Goal: Task Accomplishment & Management: Use online tool/utility

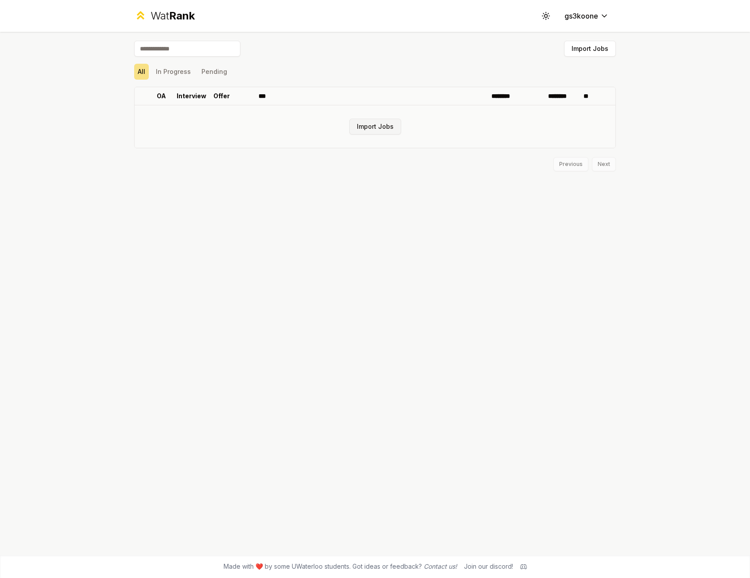
click at [374, 125] on button "Import Jobs" at bounding box center [375, 127] width 52 height 16
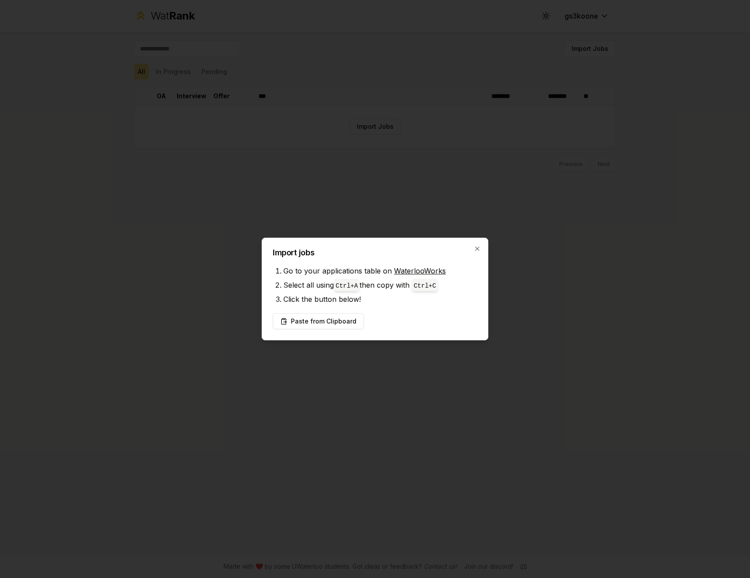
click at [411, 271] on link "WaterlooWorks" at bounding box center [420, 271] width 52 height 9
click at [389, 314] on div "Paste from Clipboard" at bounding box center [375, 322] width 205 height 16
click at [342, 317] on button "Paste from Clipboard" at bounding box center [318, 322] width 91 height 16
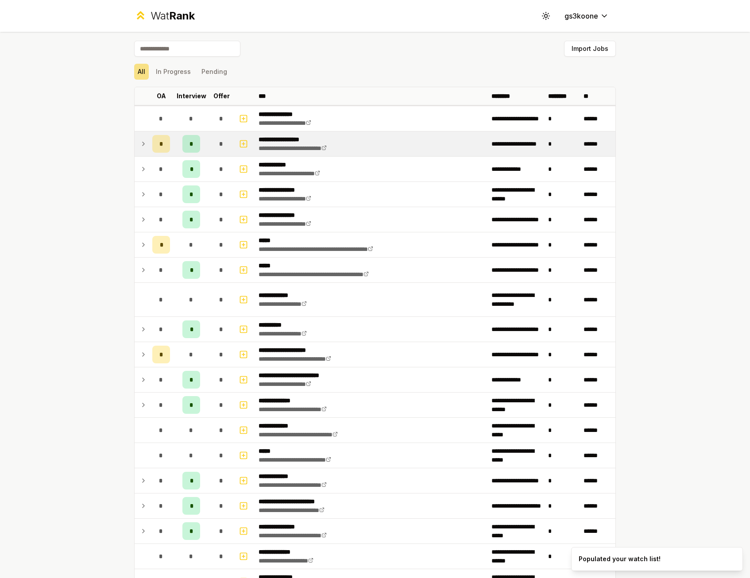
click at [140, 145] on icon at bounding box center [143, 144] width 7 height 11
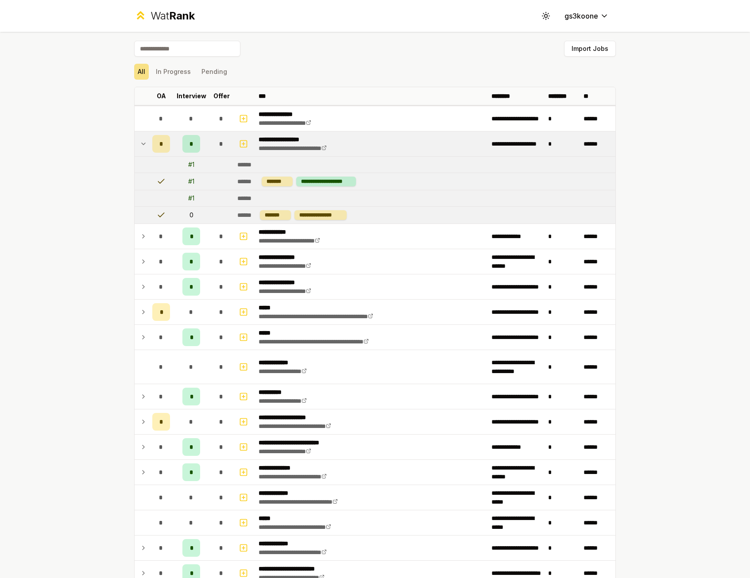
click at [142, 145] on icon at bounding box center [144, 144] width 4 height 2
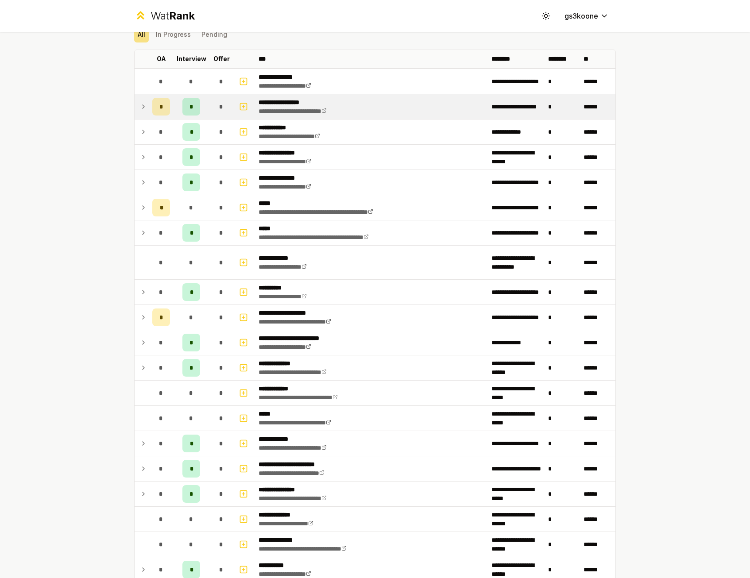
scroll to position [44, 0]
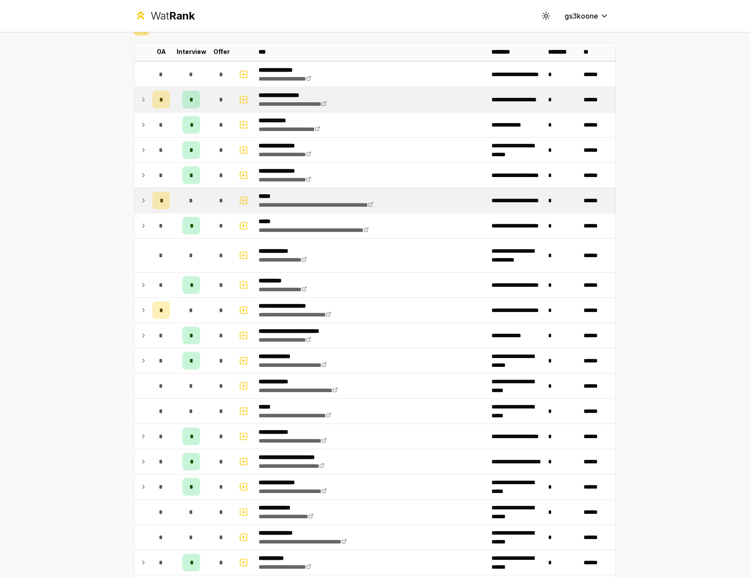
click at [140, 198] on icon at bounding box center [143, 200] width 7 height 11
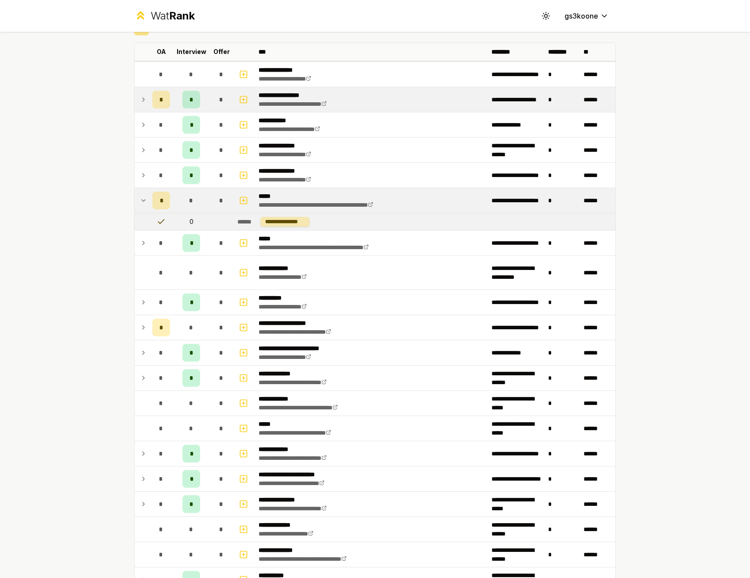
click at [140, 198] on icon at bounding box center [143, 200] width 7 height 11
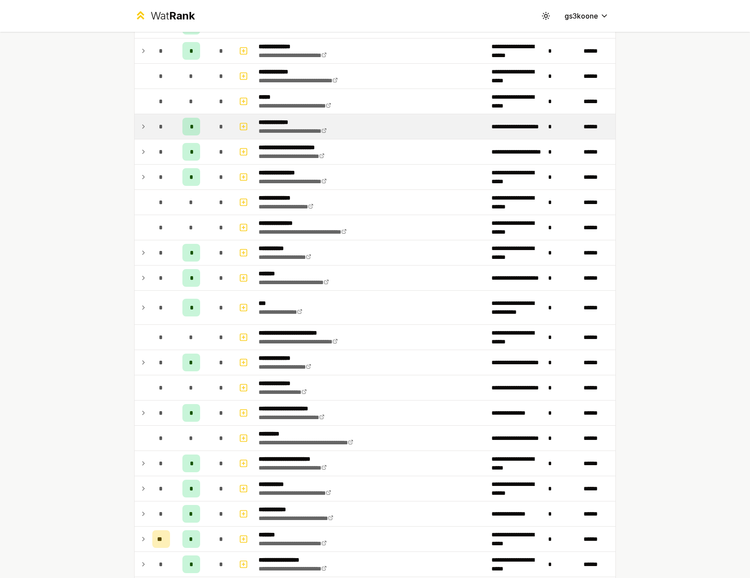
scroll to position [399, 0]
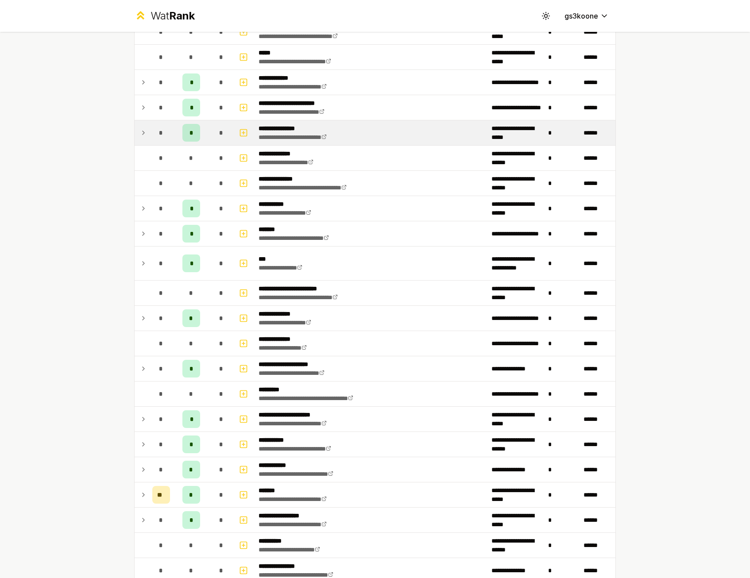
click at [145, 140] on td at bounding box center [142, 132] width 14 height 25
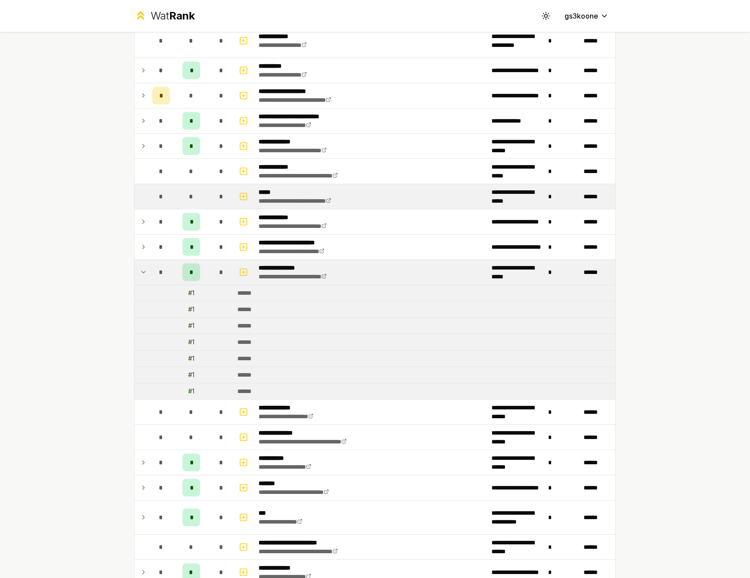
scroll to position [266, 0]
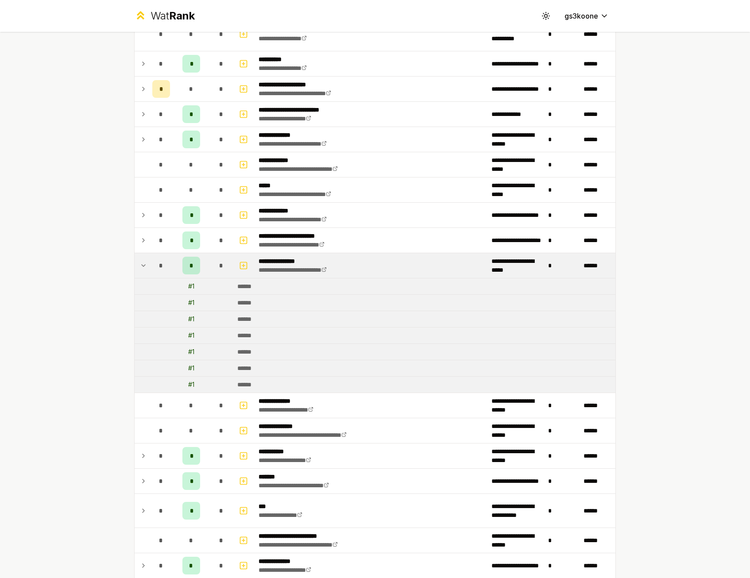
click at [188, 387] on div "# 1" at bounding box center [191, 384] width 6 height 9
click at [188, 272] on div "*" at bounding box center [191, 266] width 18 height 18
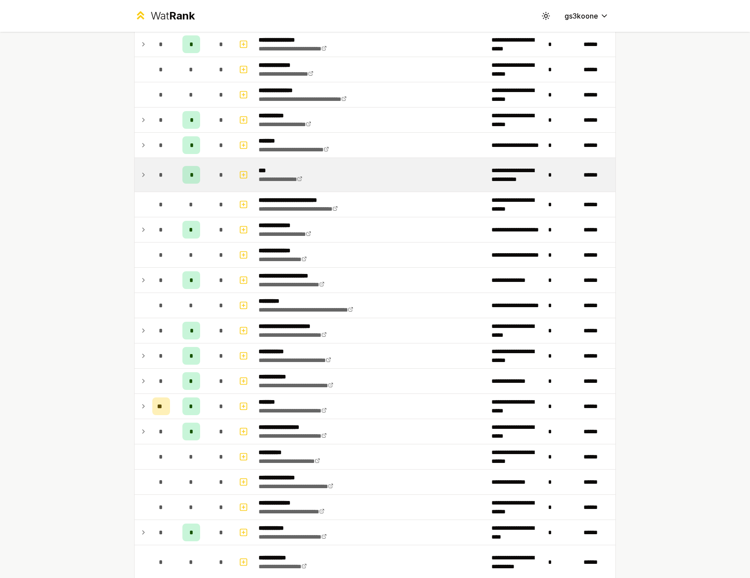
scroll to position [531, 0]
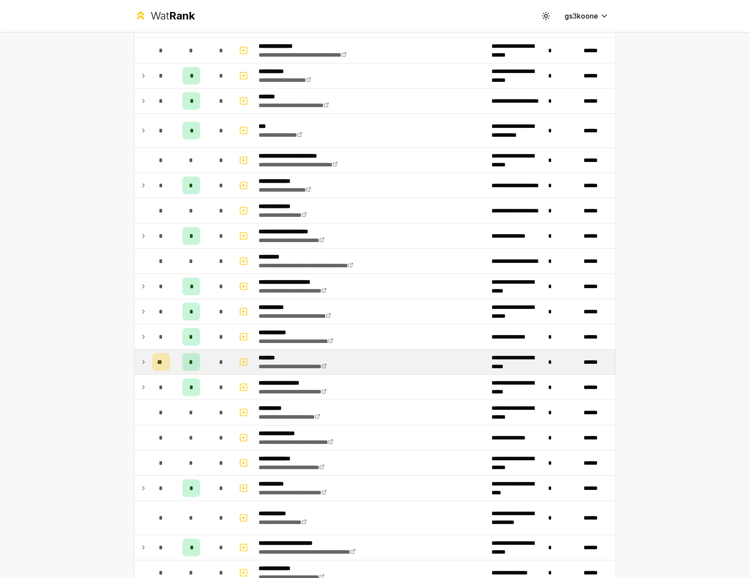
click at [143, 366] on icon at bounding box center [143, 362] width 7 height 11
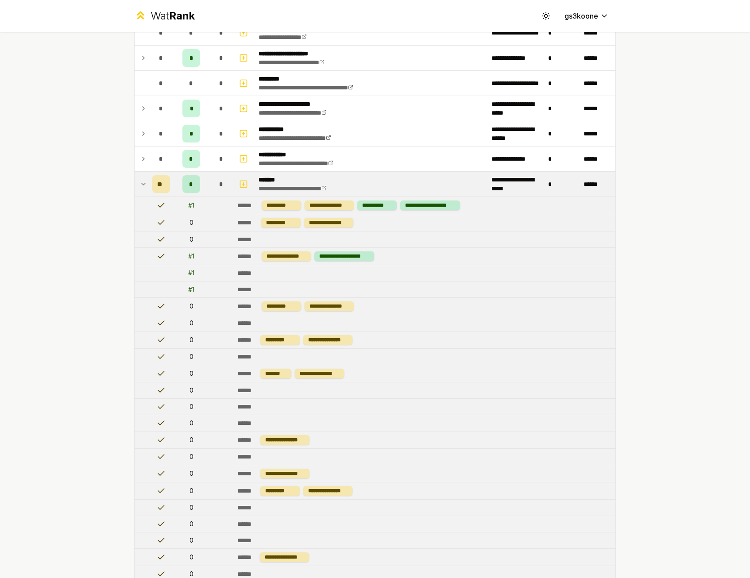
scroll to position [709, 0]
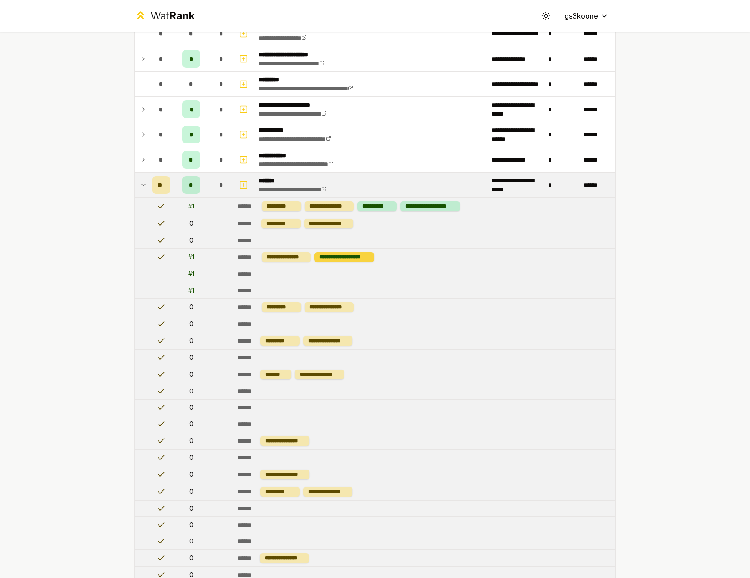
click at [344, 257] on div "**********" at bounding box center [344, 257] width 60 height 10
click at [190, 257] on div "# 1" at bounding box center [191, 257] width 6 height 9
click at [140, 187] on icon at bounding box center [143, 185] width 7 height 11
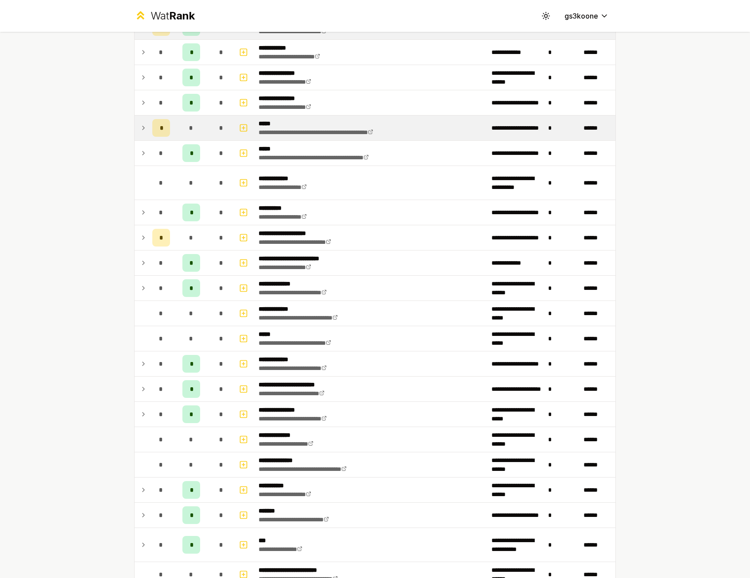
scroll to position [0, 0]
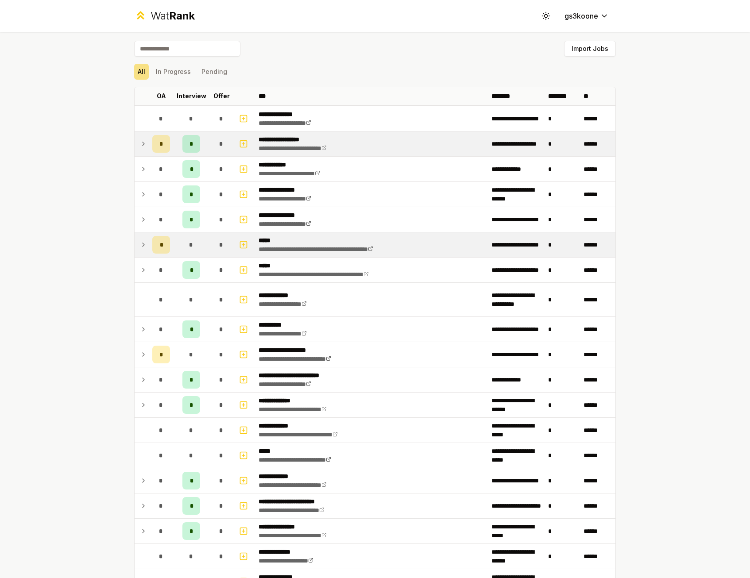
drag, startPoint x: 77, startPoint y: 112, endPoint x: 193, endPoint y: 67, distance: 123.8
click at [596, 51] on button "Import Jobs" at bounding box center [590, 49] width 52 height 16
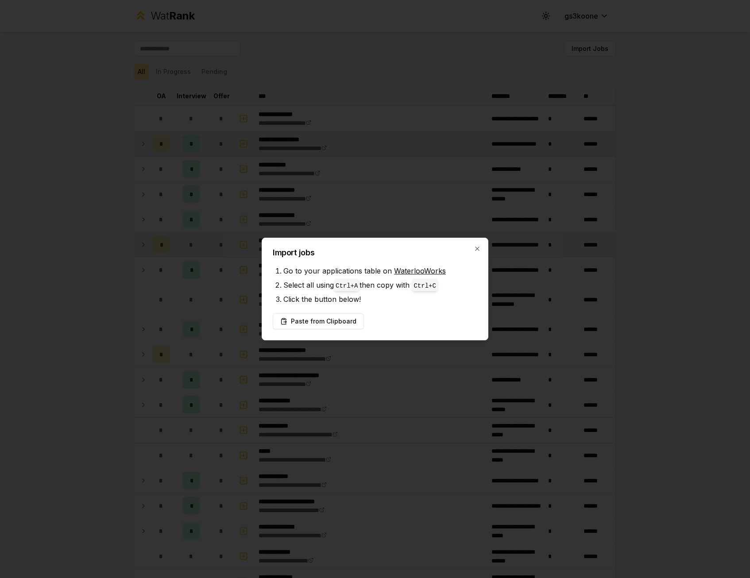
click at [329, 333] on div "Import jobs Go to your applications table on WaterlooWorks Select all using Ctr…" at bounding box center [375, 289] width 227 height 103
click at [332, 327] on button "Paste from Clipboard" at bounding box center [318, 322] width 91 height 16
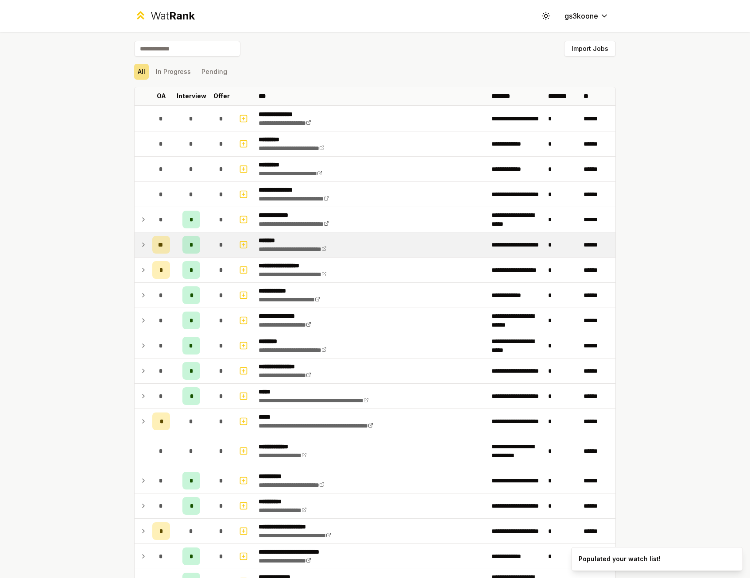
click at [140, 248] on icon at bounding box center [143, 245] width 7 height 11
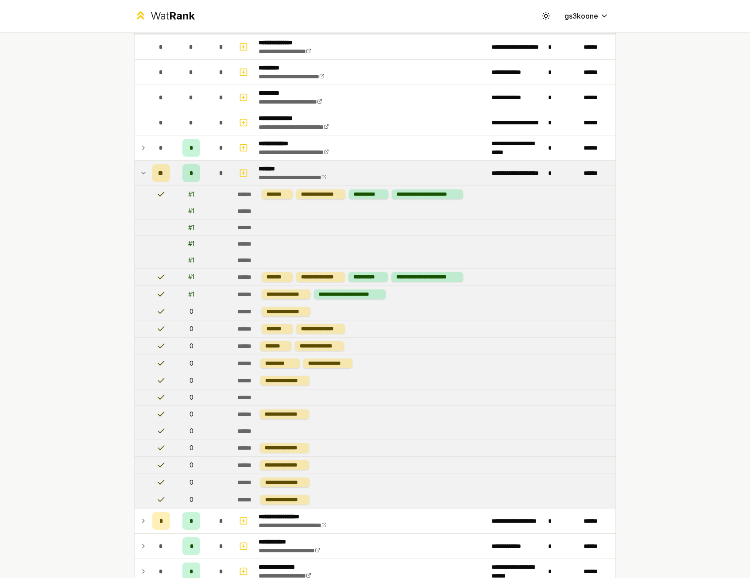
scroll to position [89, 0]
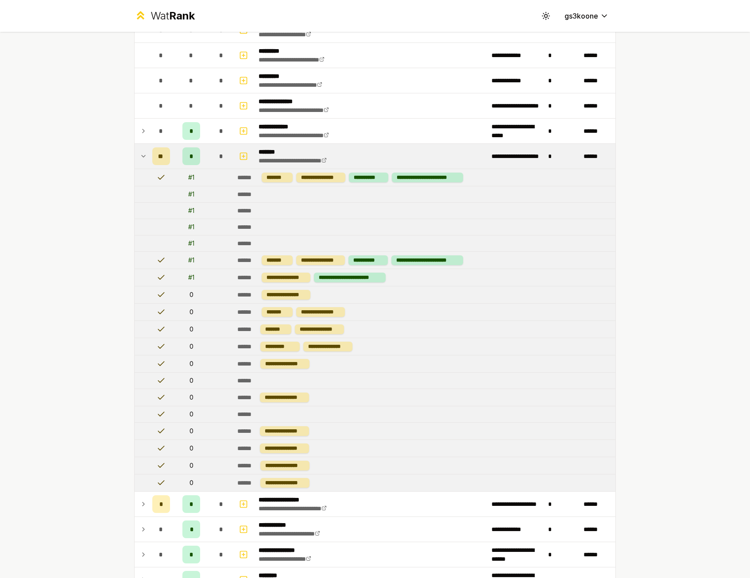
click at [143, 157] on icon at bounding box center [143, 156] width 7 height 11
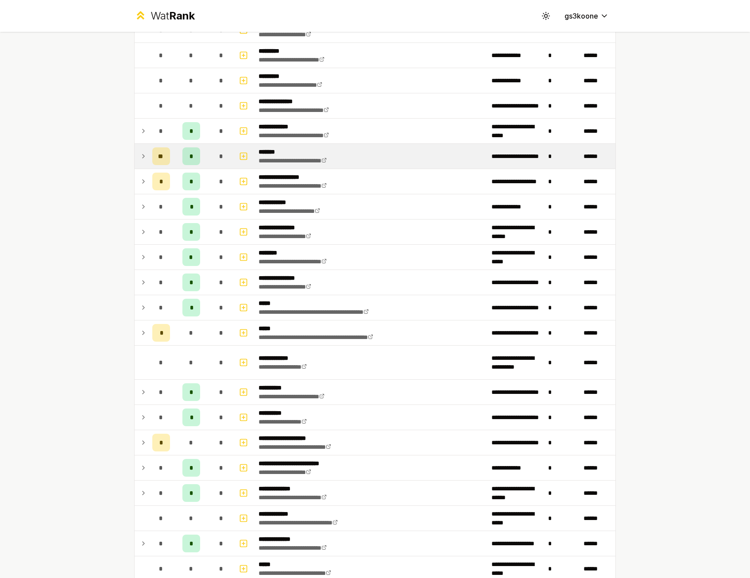
click at [144, 162] on td at bounding box center [142, 156] width 14 height 25
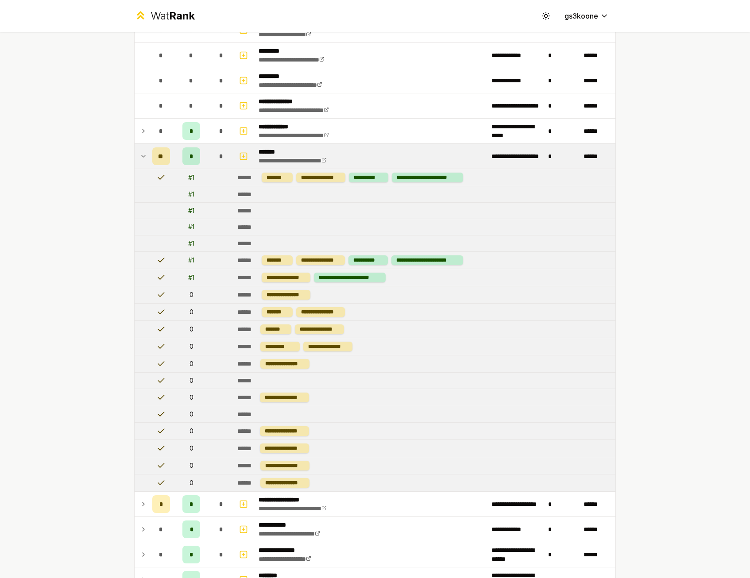
click at [140, 160] on icon at bounding box center [143, 156] width 7 height 11
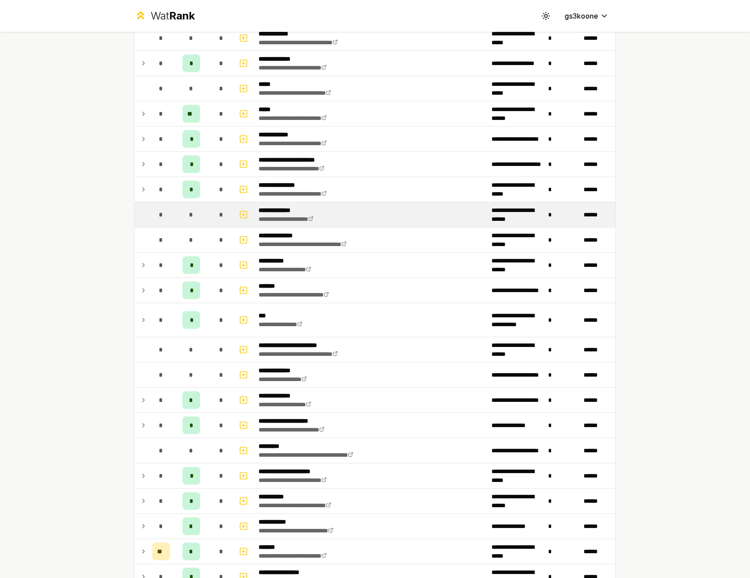
scroll to position [576, 0]
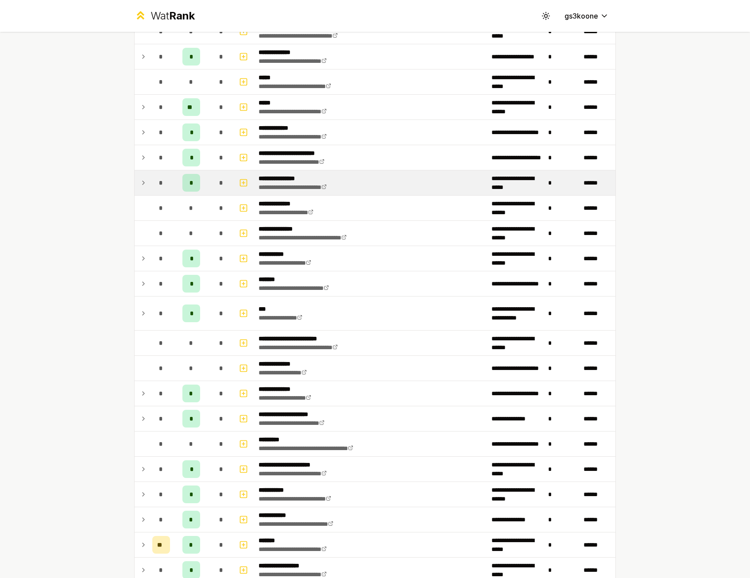
click at [160, 185] on div "*" at bounding box center [161, 183] width 18 height 18
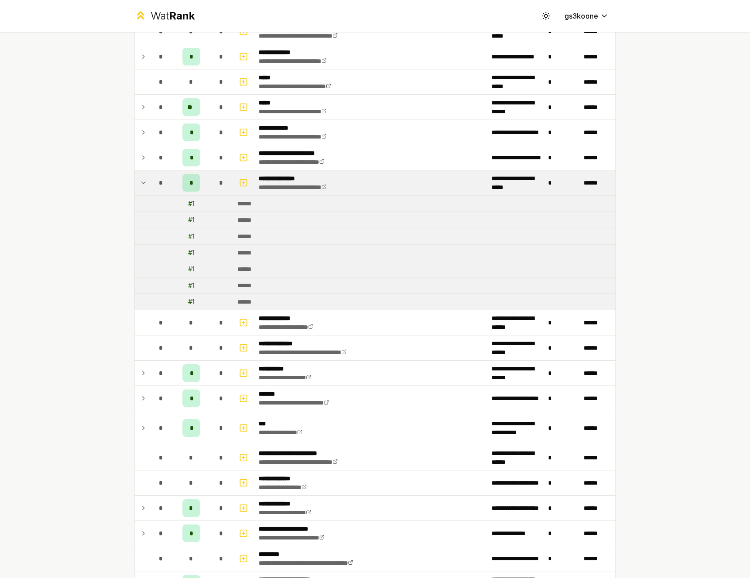
click at [149, 183] on td "*" at bounding box center [161, 183] width 25 height 25
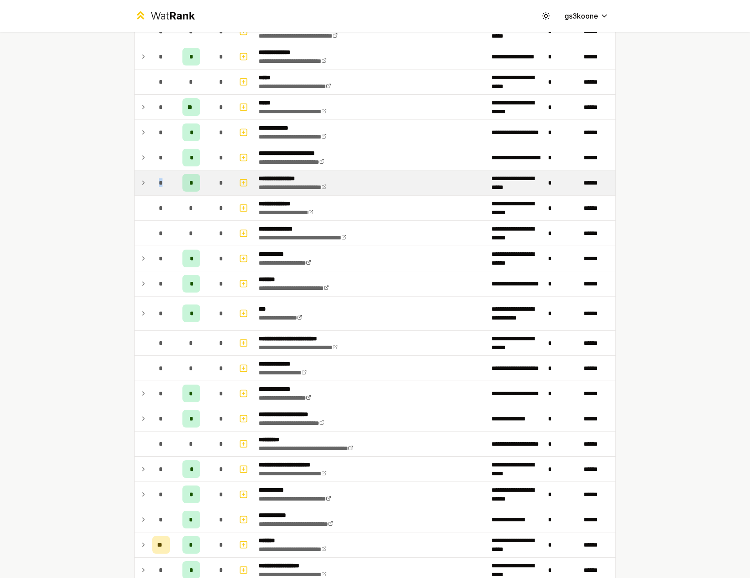
click at [149, 183] on td "*" at bounding box center [161, 183] width 25 height 25
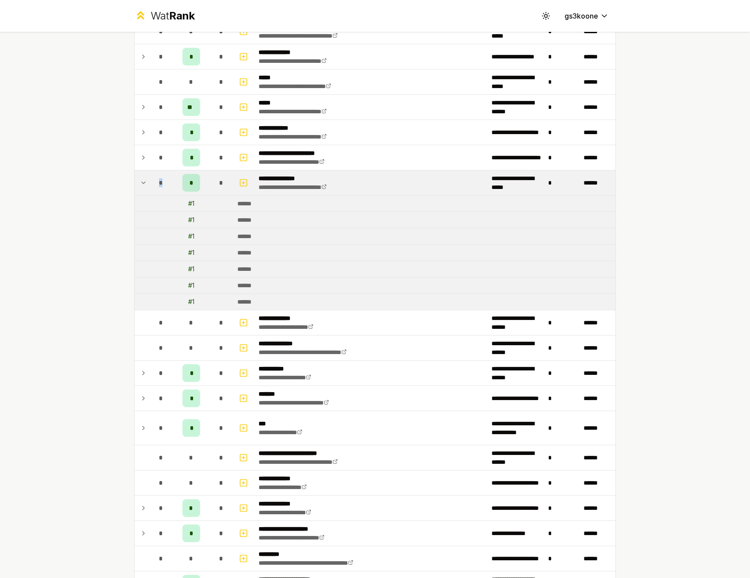
click at [149, 183] on td "*" at bounding box center [161, 183] width 25 height 25
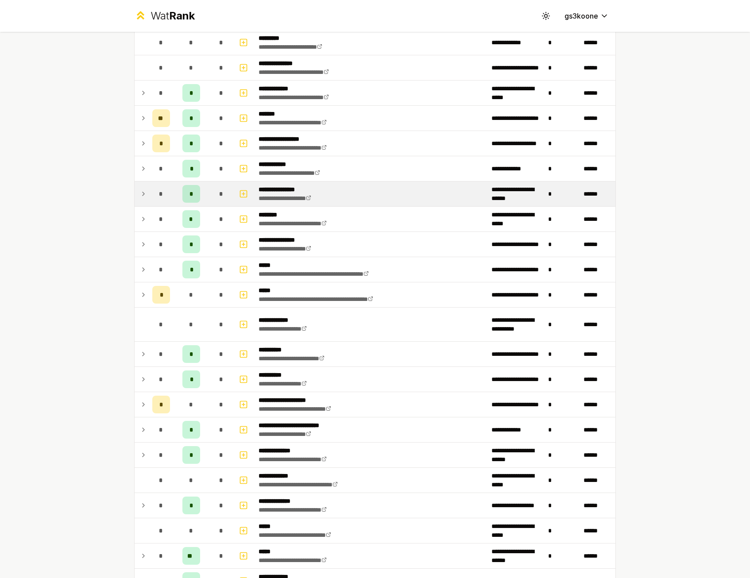
scroll to position [133, 0]
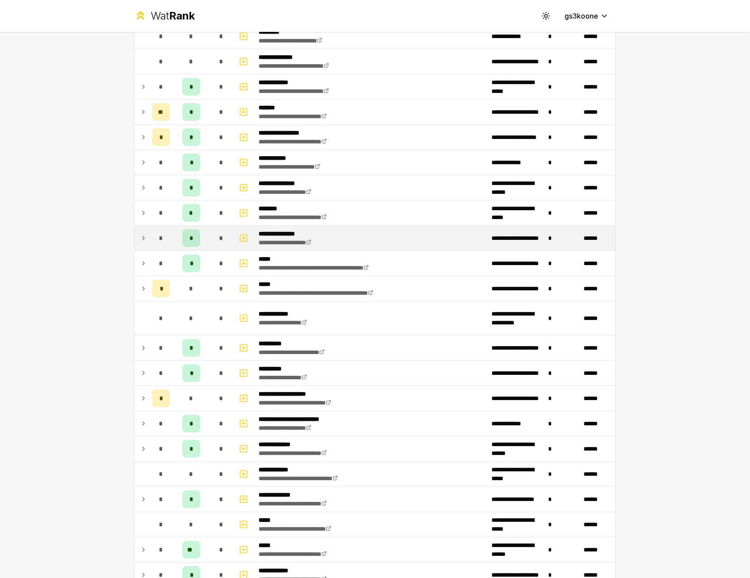
click at [346, 233] on td "**********" at bounding box center [371, 238] width 233 height 25
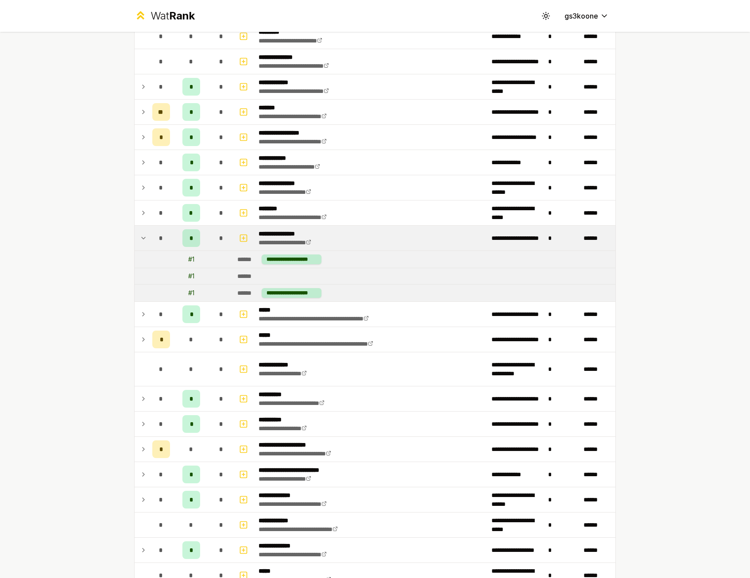
click at [347, 233] on td "**********" at bounding box center [371, 238] width 233 height 25
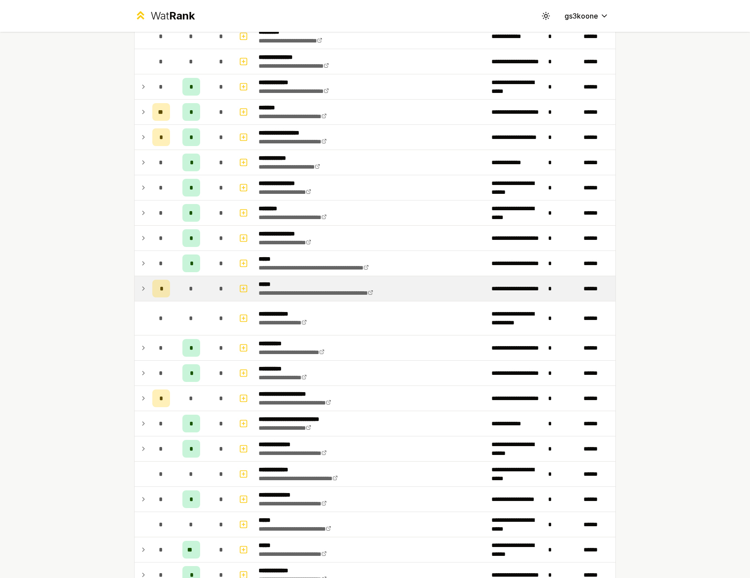
click at [202, 283] on td "*" at bounding box center [191, 288] width 35 height 25
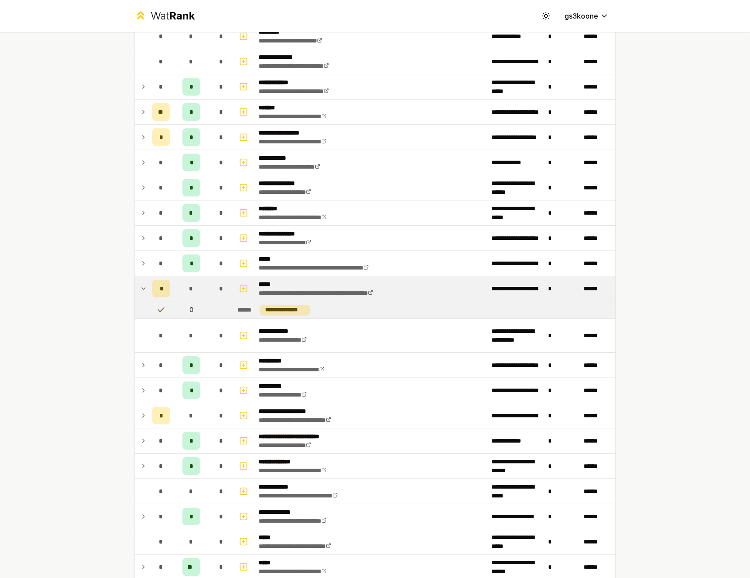
click at [202, 283] on td "*" at bounding box center [191, 288] width 35 height 25
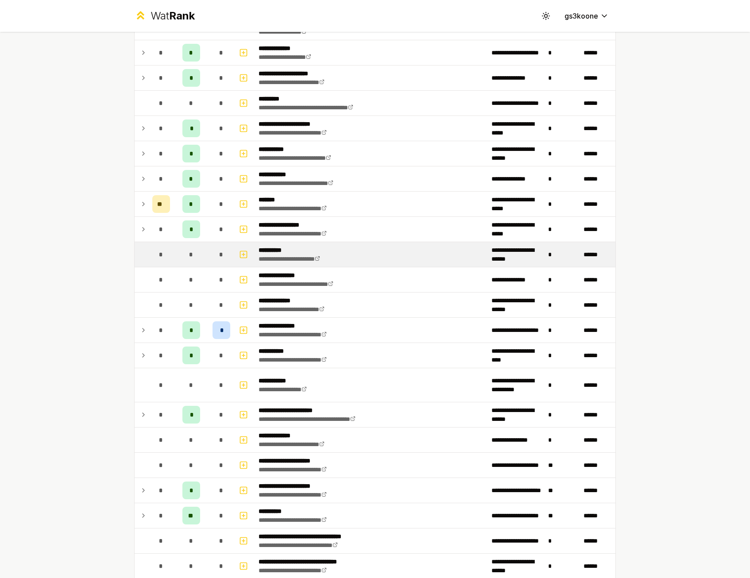
scroll to position [1019, 0]
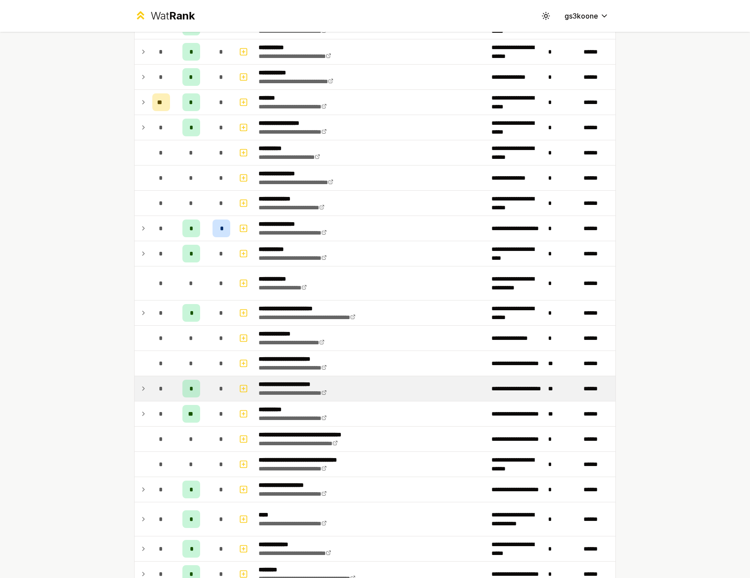
click at [202, 392] on td "*" at bounding box center [191, 388] width 35 height 25
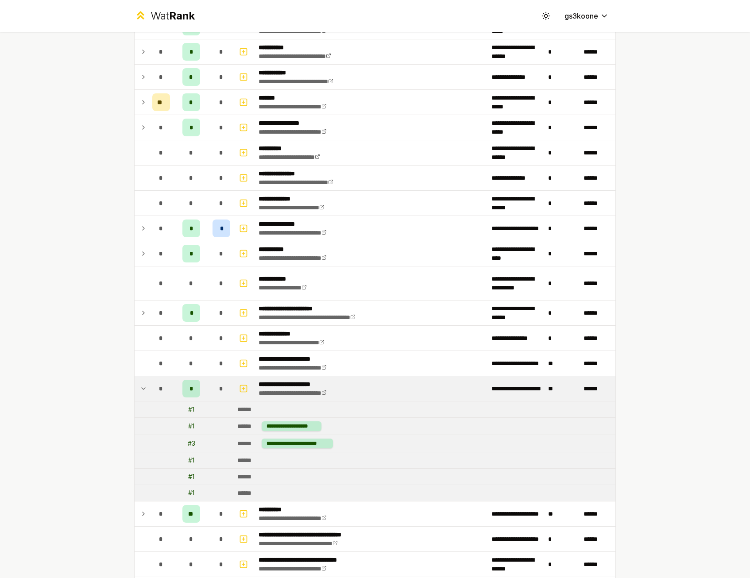
click at [202, 385] on td "*" at bounding box center [191, 388] width 35 height 25
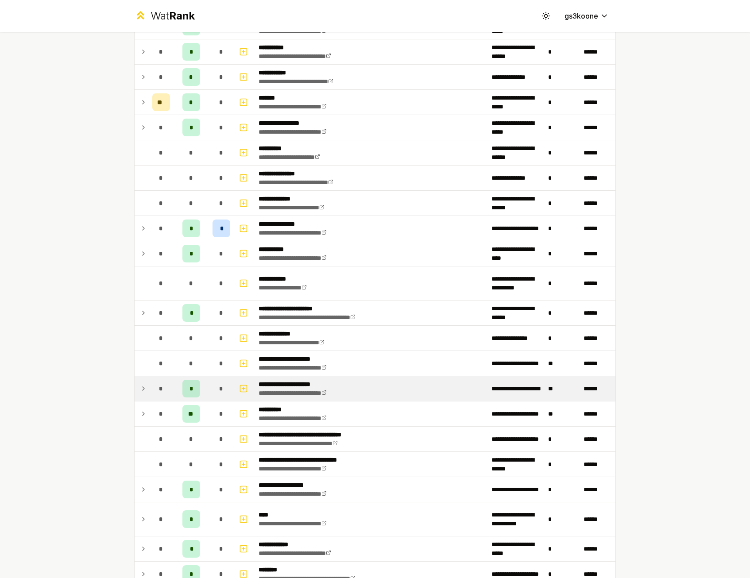
click at [202, 385] on td "*" at bounding box center [191, 388] width 35 height 25
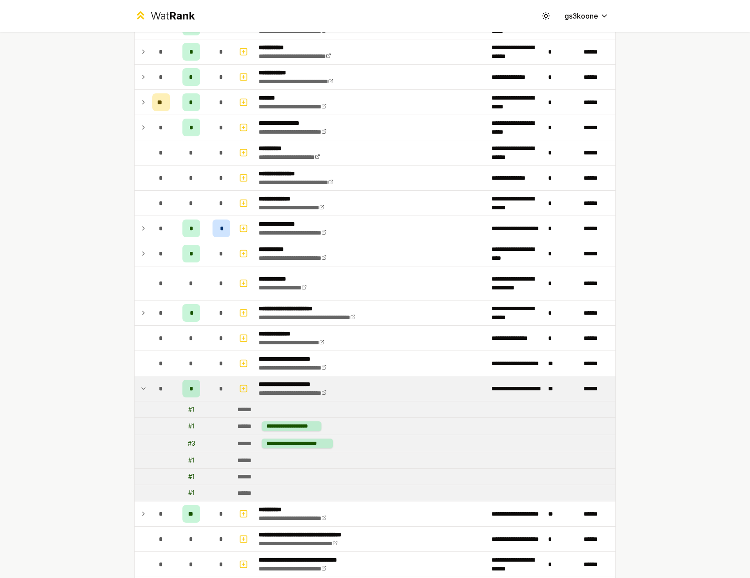
click at [202, 385] on td "*" at bounding box center [191, 388] width 35 height 25
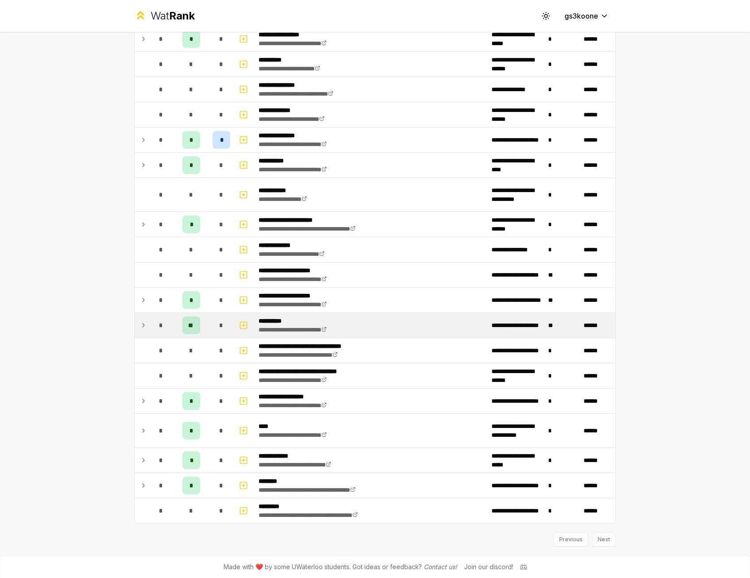
scroll to position [1108, 0]
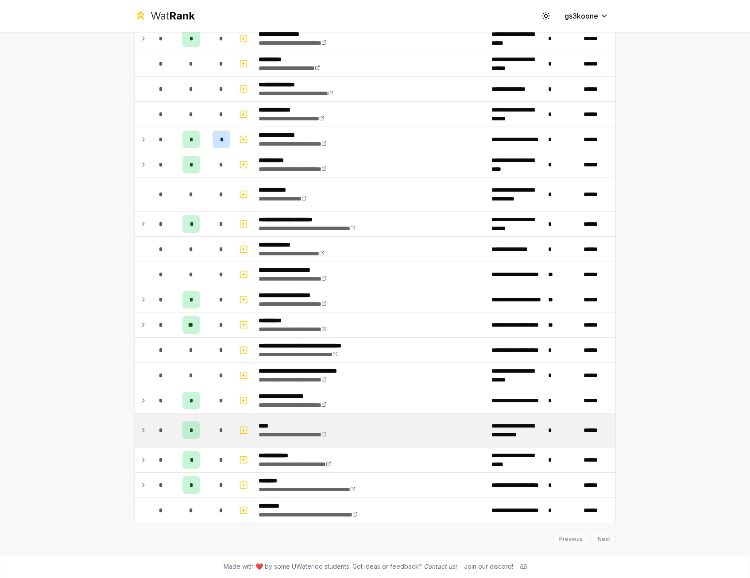
click at [213, 423] on div "*" at bounding box center [222, 431] width 18 height 18
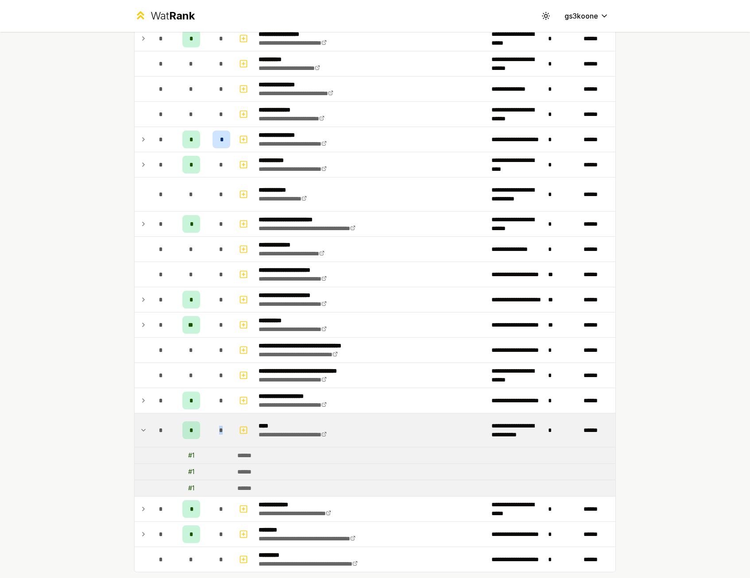
click at [213, 423] on div "*" at bounding box center [222, 431] width 18 height 18
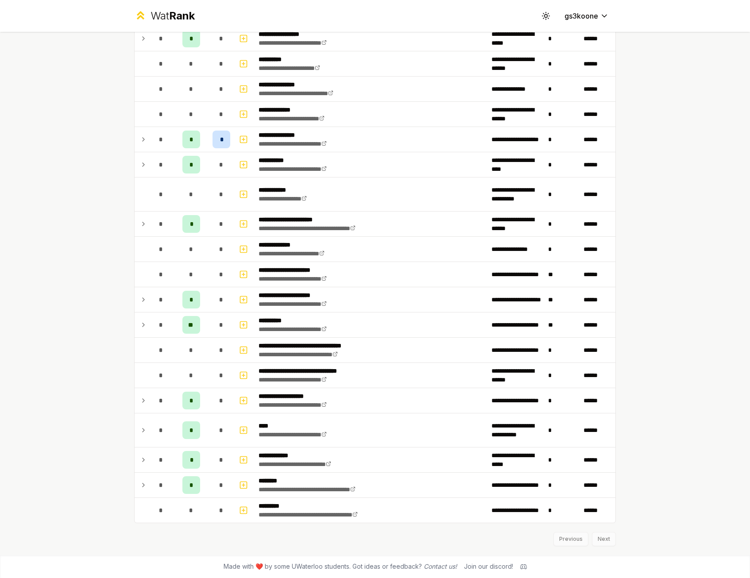
click at [82, 426] on div "**********" at bounding box center [375, 289] width 750 height 578
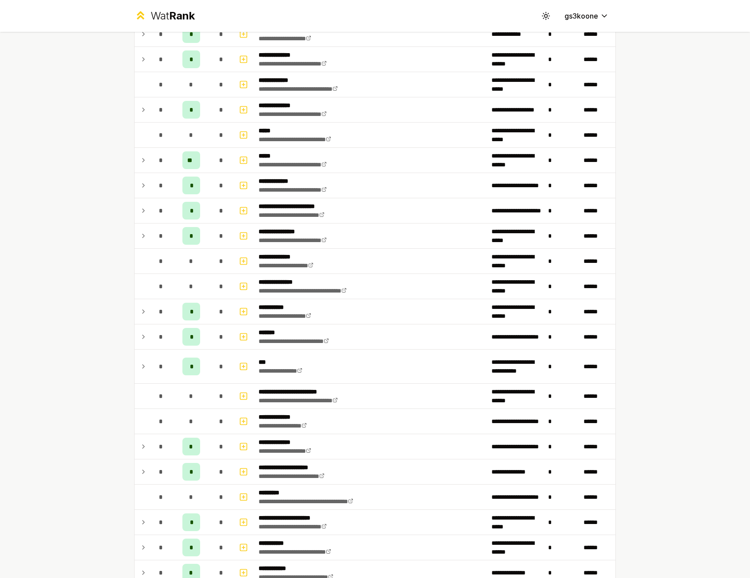
drag, startPoint x: 81, startPoint y: 421, endPoint x: 70, endPoint y: 335, distance: 87.2
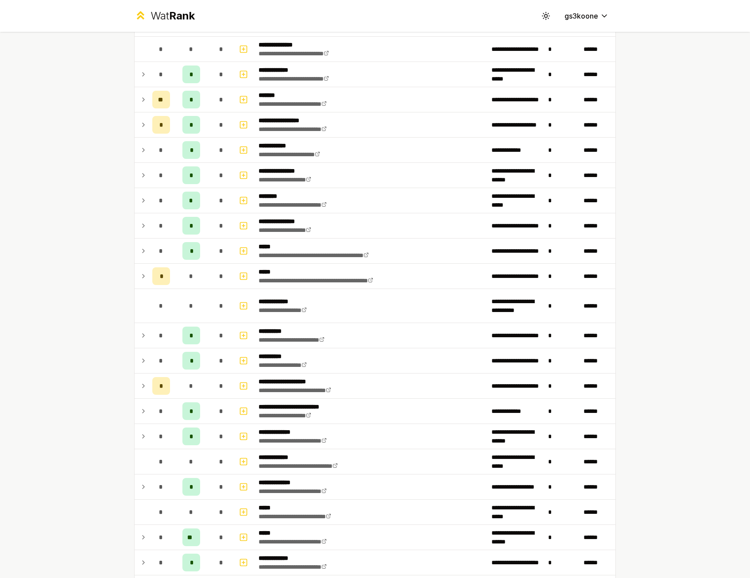
scroll to position [0, 0]
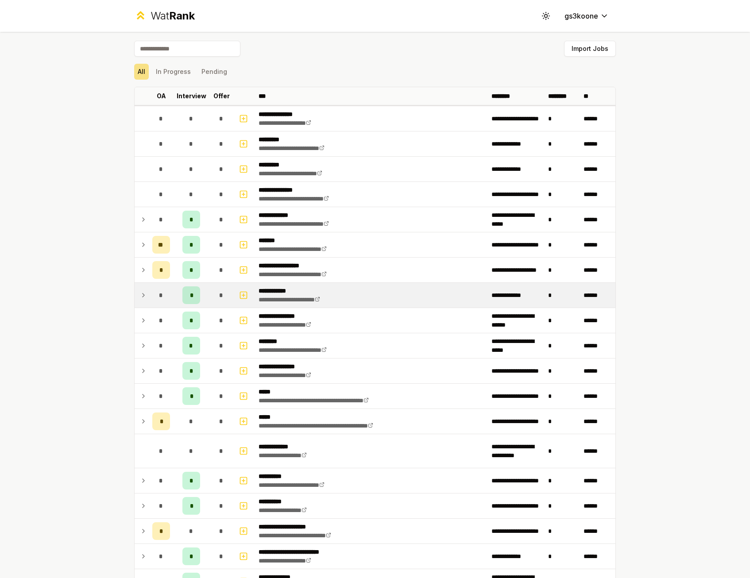
click at [388, 301] on td "**********" at bounding box center [371, 295] width 233 height 25
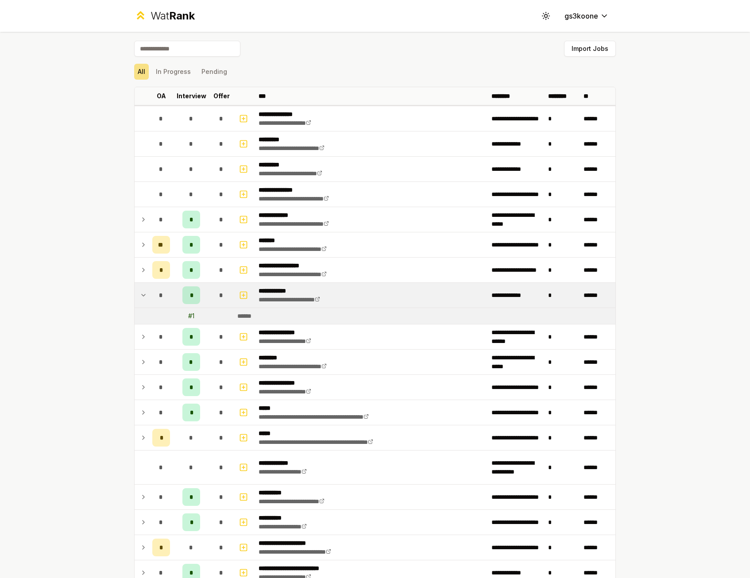
click at [388, 301] on td "**********" at bounding box center [371, 295] width 233 height 25
